Goal: Communication & Community: Answer question/provide support

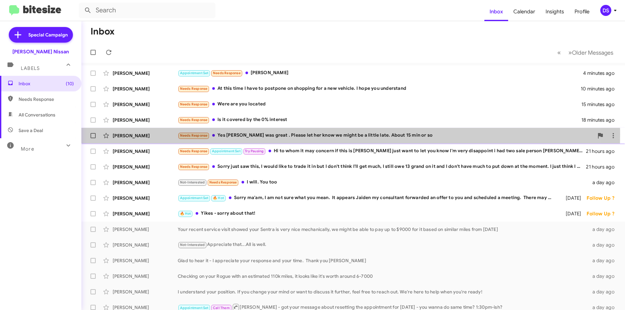
click at [279, 134] on div "Needs Response Yes [PERSON_NAME] was great . Please let her know we might be a …" at bounding box center [386, 135] width 416 height 7
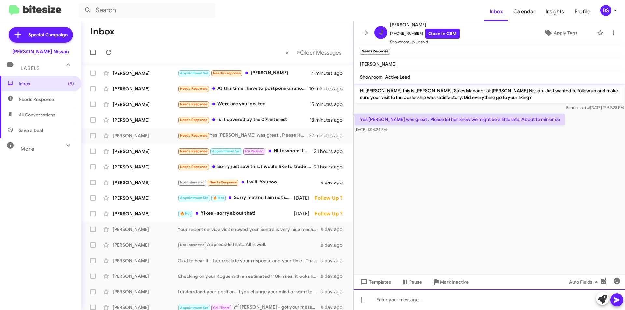
click at [384, 301] on div at bounding box center [488, 299] width 271 height 21
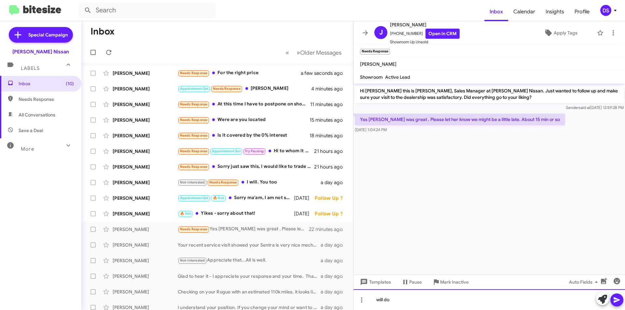
click at [623, 300] on div "will do" at bounding box center [488, 299] width 271 height 21
click at [617, 299] on icon at bounding box center [616, 300] width 6 height 6
click at [285, 149] on div "Needs Response Appointment Set Try Pausing Hi to whom it may concern if this is…" at bounding box center [250, 150] width 144 height 7
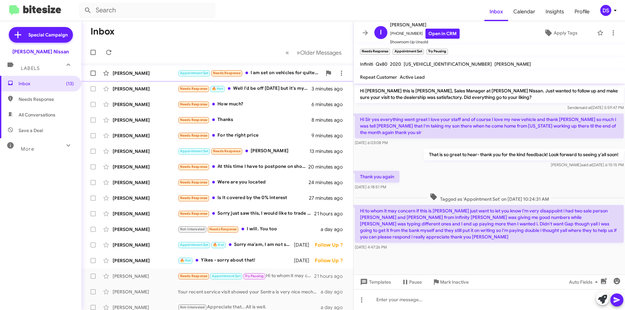
click at [275, 69] on div "[PERSON_NAME] Appointment Set Needs Response I am set on vehicles for quite a w…" at bounding box center [217, 73] width 261 height 13
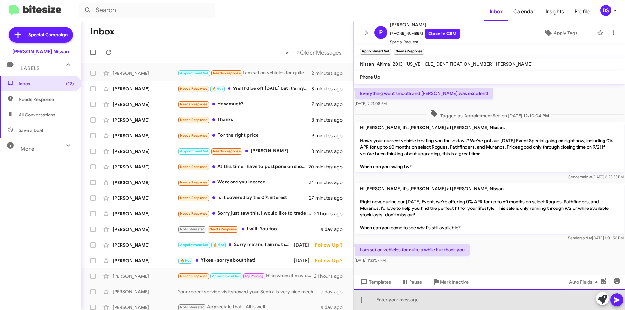
click at [388, 305] on div at bounding box center [488, 299] width 271 height 21
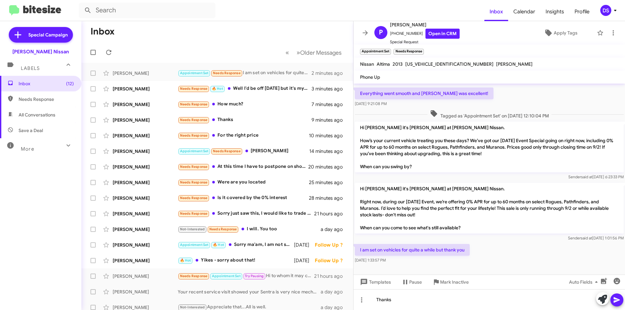
click at [619, 296] on icon at bounding box center [617, 300] width 8 height 8
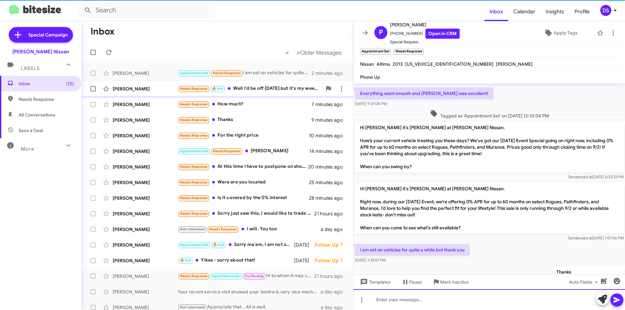
scroll to position [50, 0]
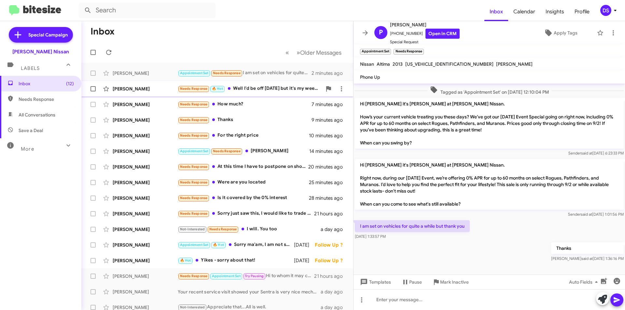
click at [145, 91] on div "[PERSON_NAME]" at bounding box center [145, 89] width 65 height 7
